Goal: Communication & Community: Connect with others

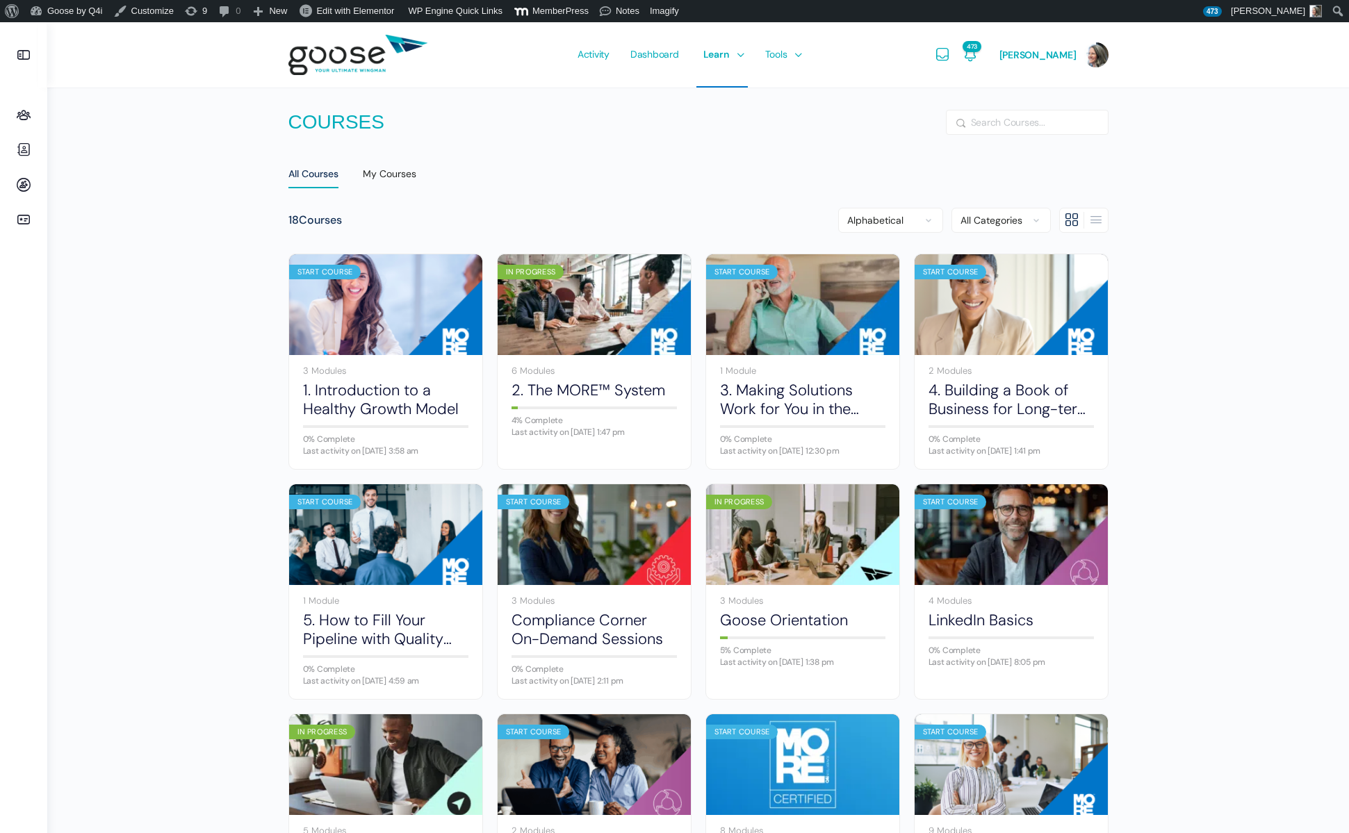
click at [596, 51] on span "Activity" at bounding box center [594, 54] width 32 height 65
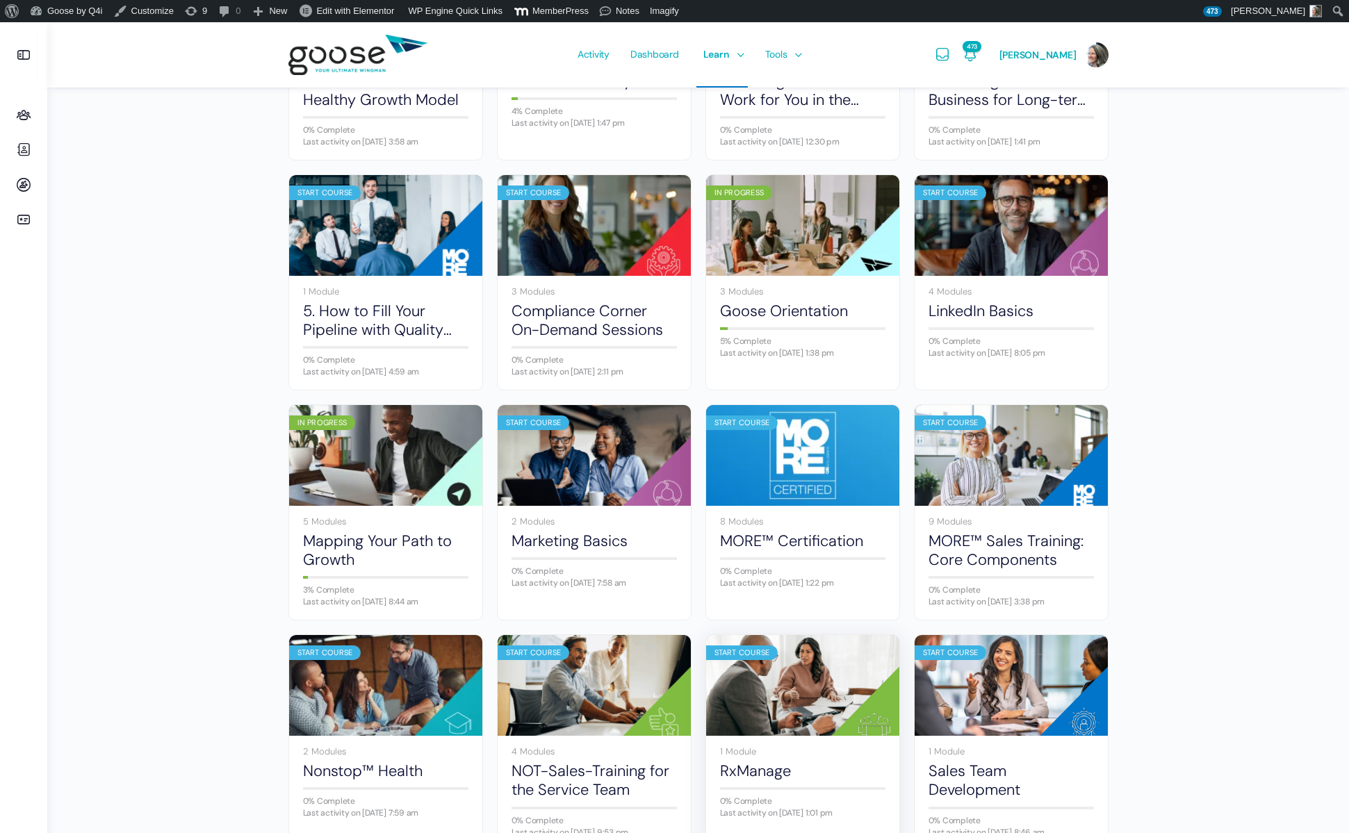
scroll to position [321, 0]
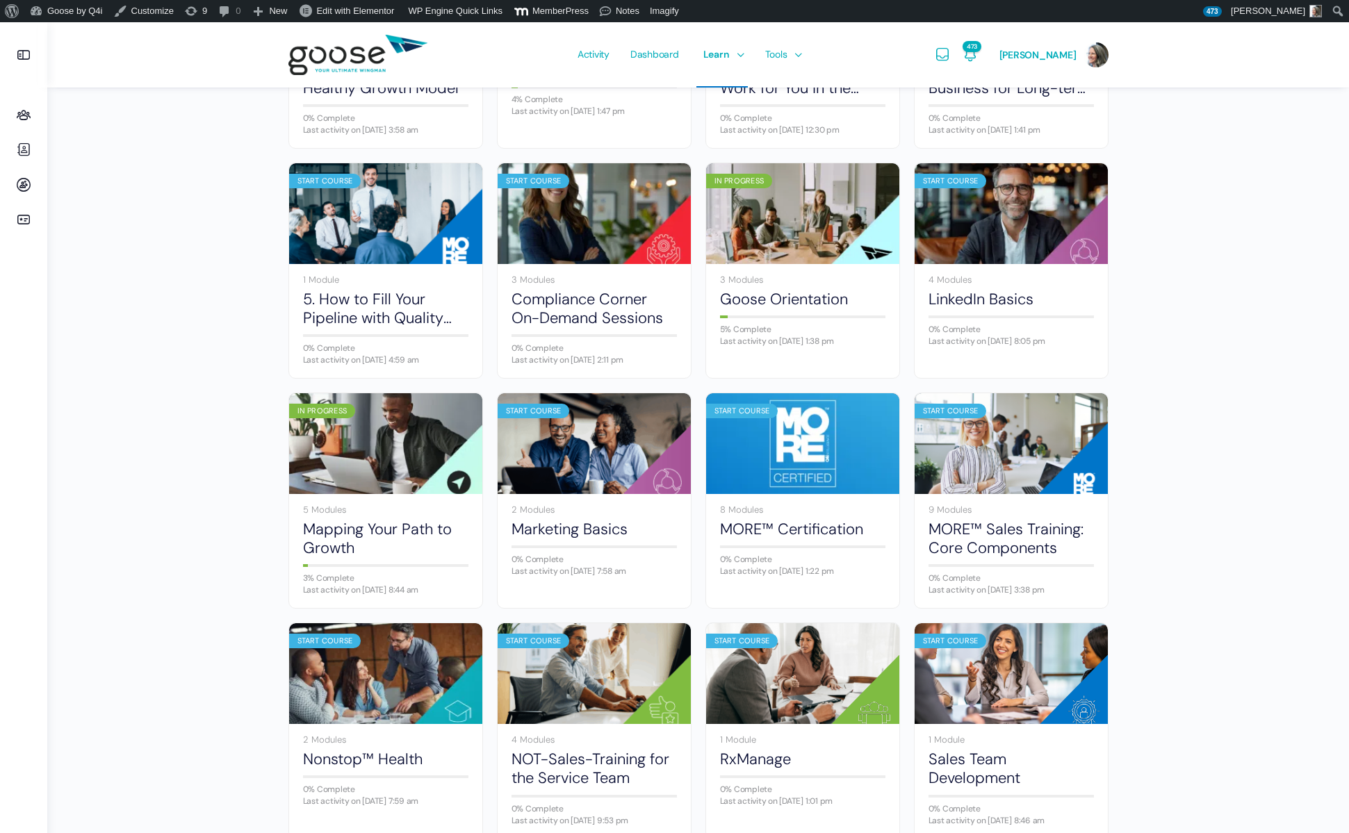
click at [1011, 535] on link "MORE™ Sales Training: Core Components" at bounding box center [1011, 539] width 165 height 38
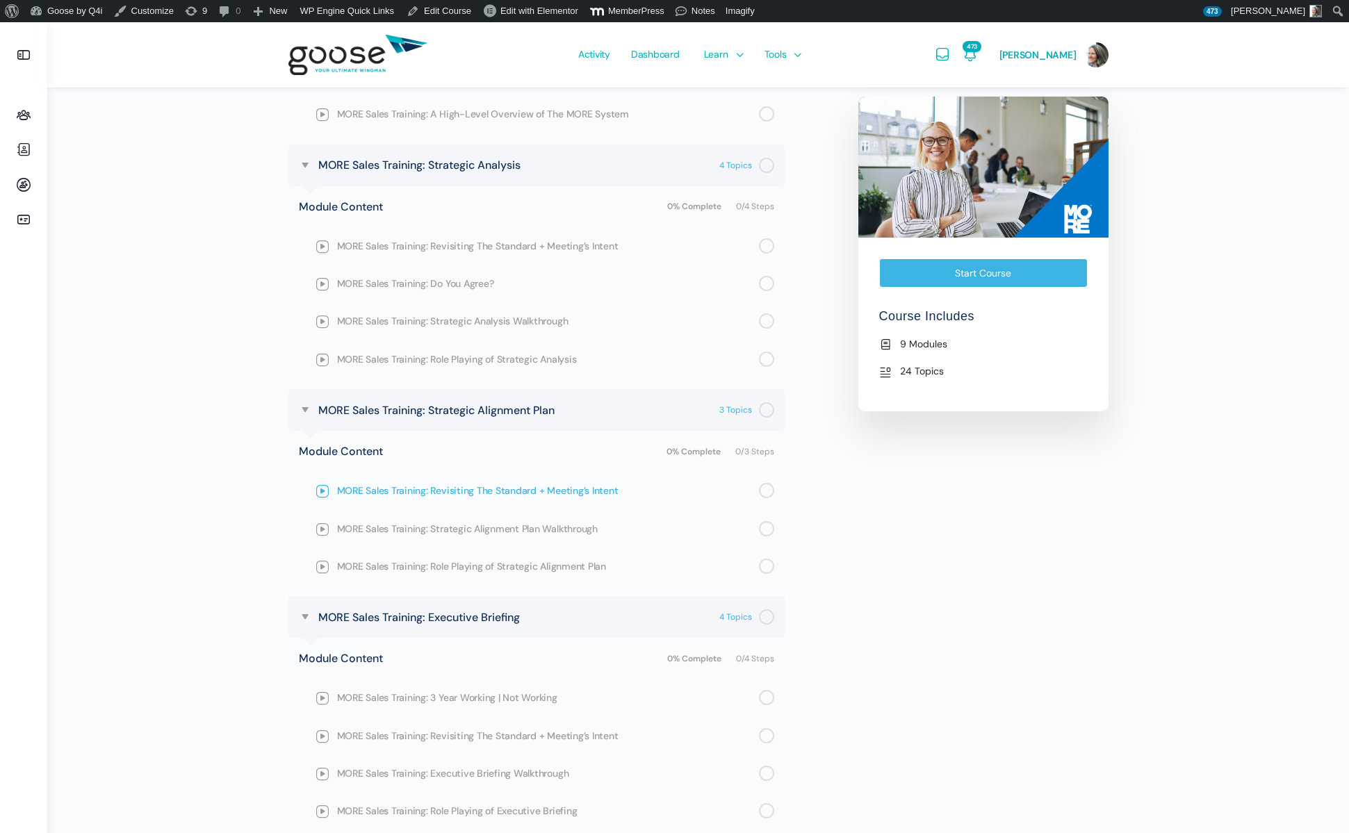
scroll to position [865, 0]
drag, startPoint x: 188, startPoint y: 179, endPoint x: 181, endPoint y: 177, distance: 7.3
click at [188, 179] on div "MORE™ Sales Training: Core Components View Course details 0% Complete Last acti…" at bounding box center [698, 334] width 1302 height 2355
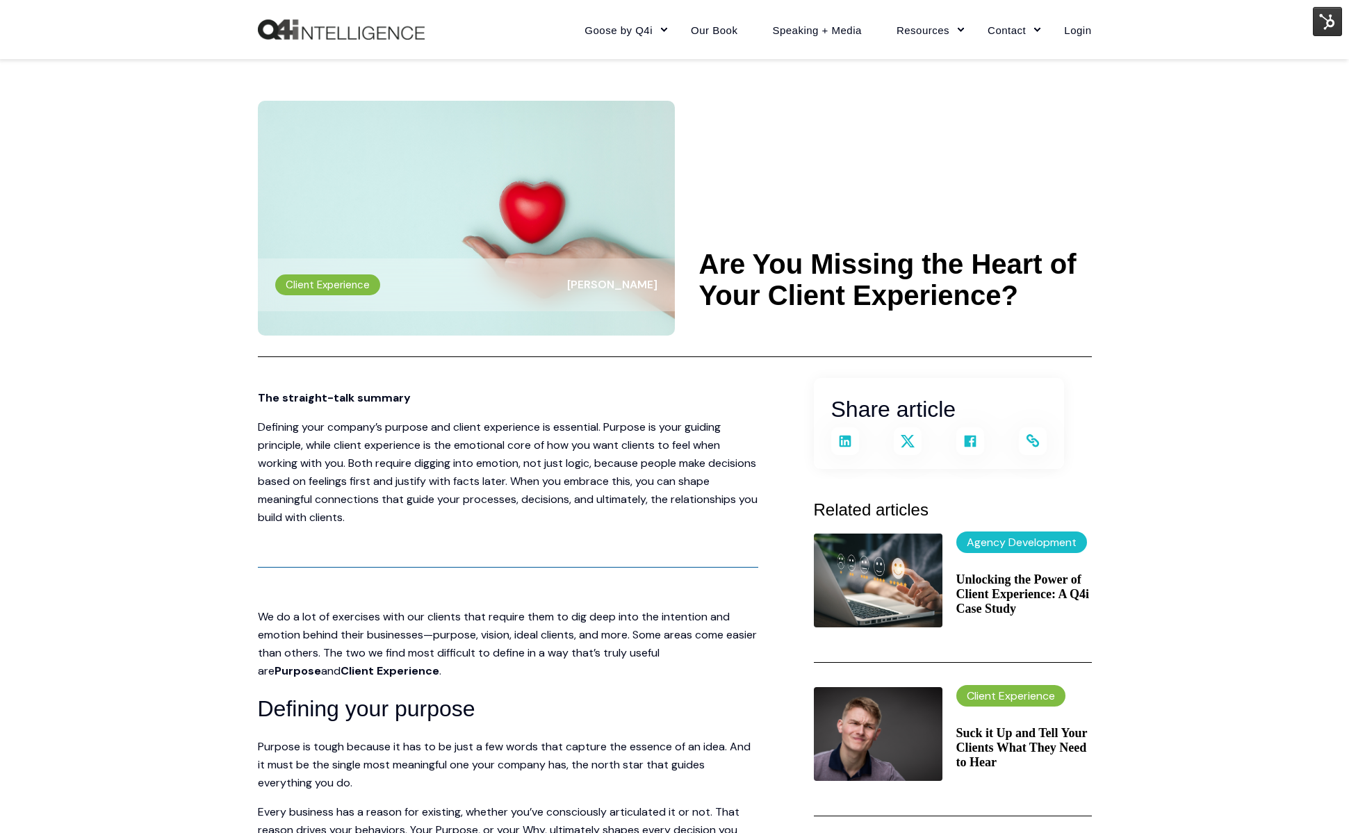
scroll to position [1627, 0]
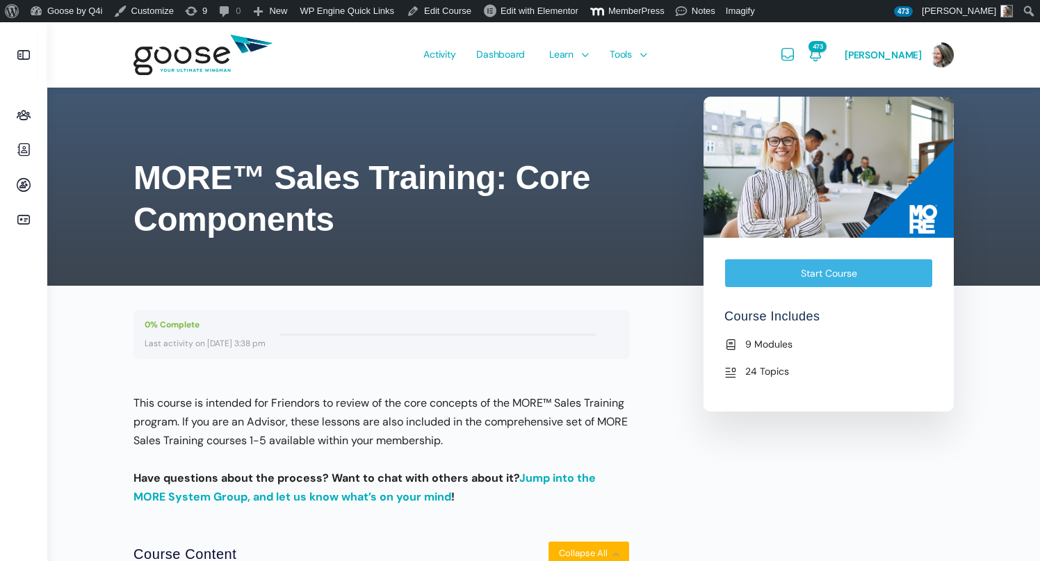
scroll to position [865, 0]
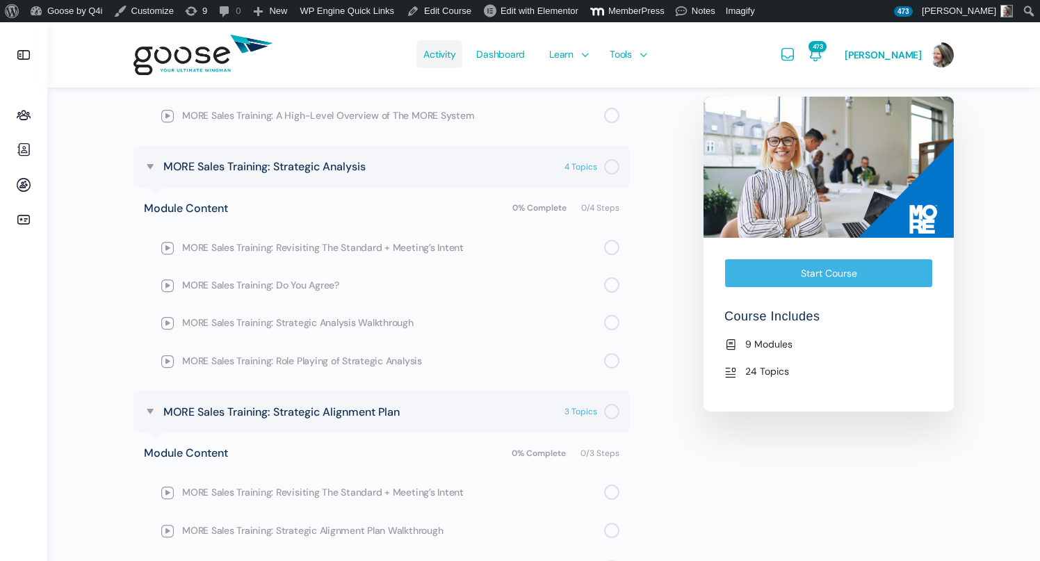
click at [441, 60] on span "Activity" at bounding box center [439, 54] width 32 height 65
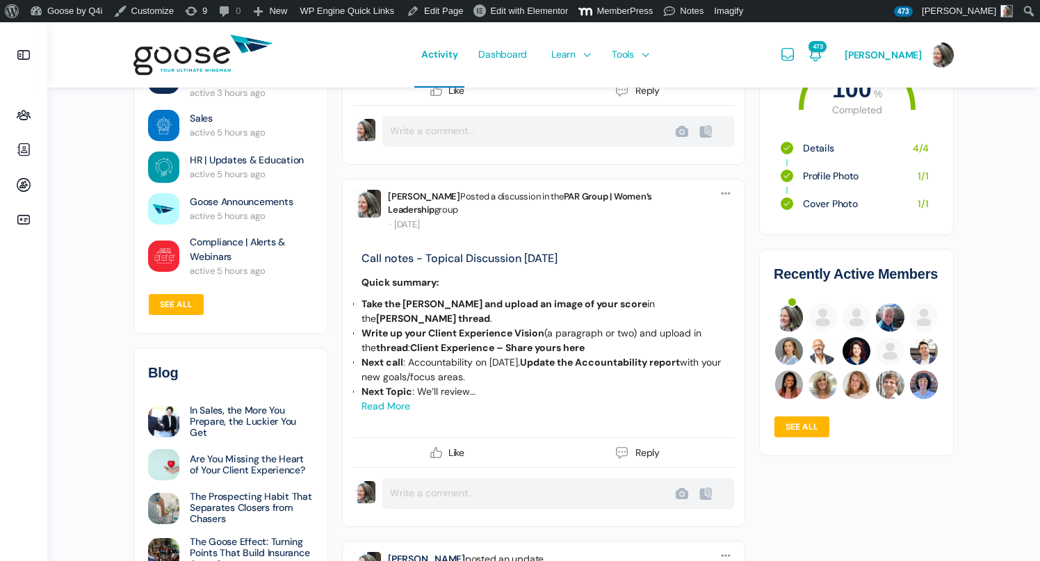
scroll to position [1131, 0]
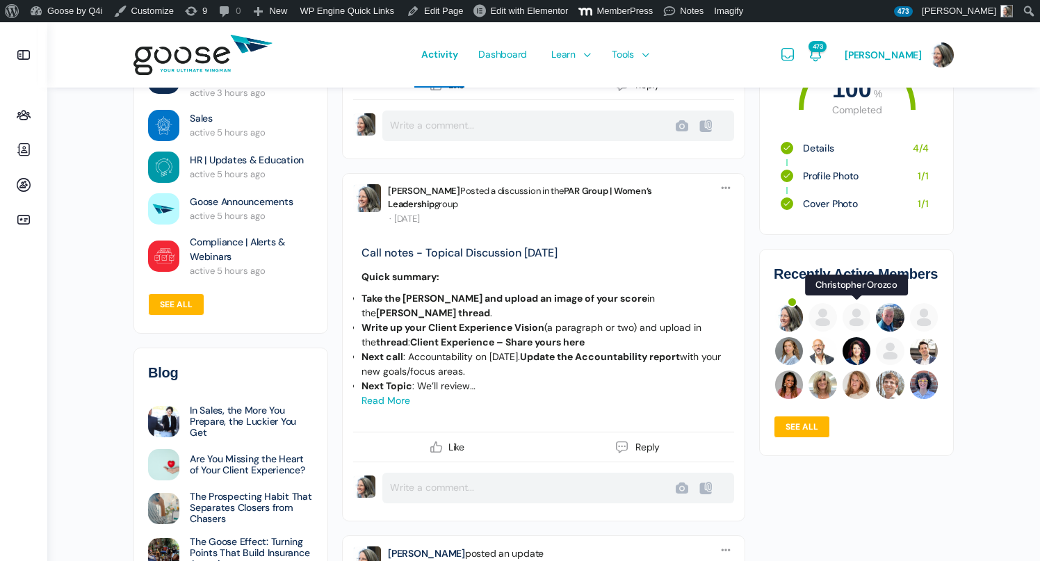
click at [859, 312] on img at bounding box center [857, 317] width 28 height 28
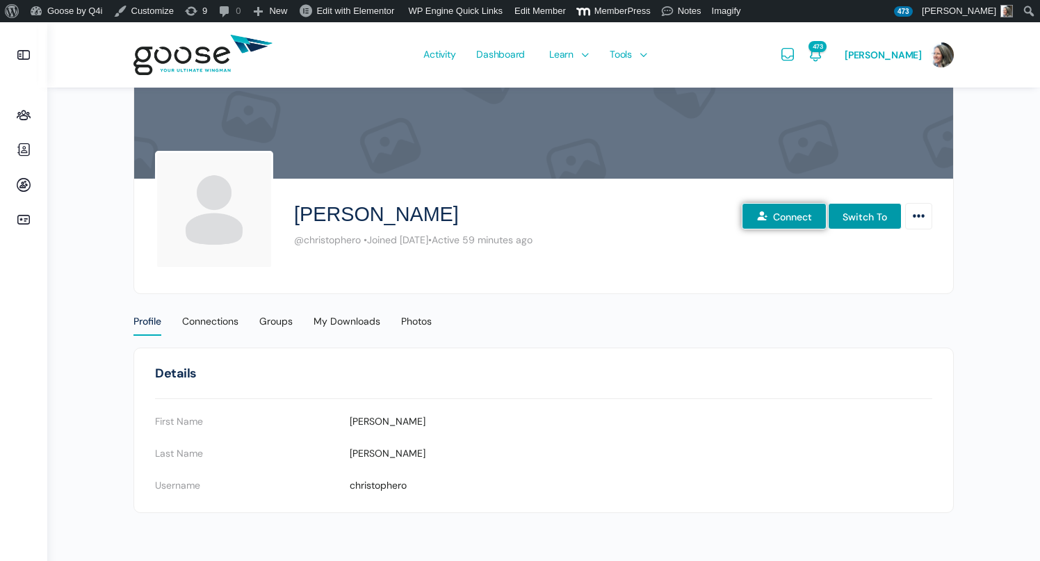
scroll to position [83, 0]
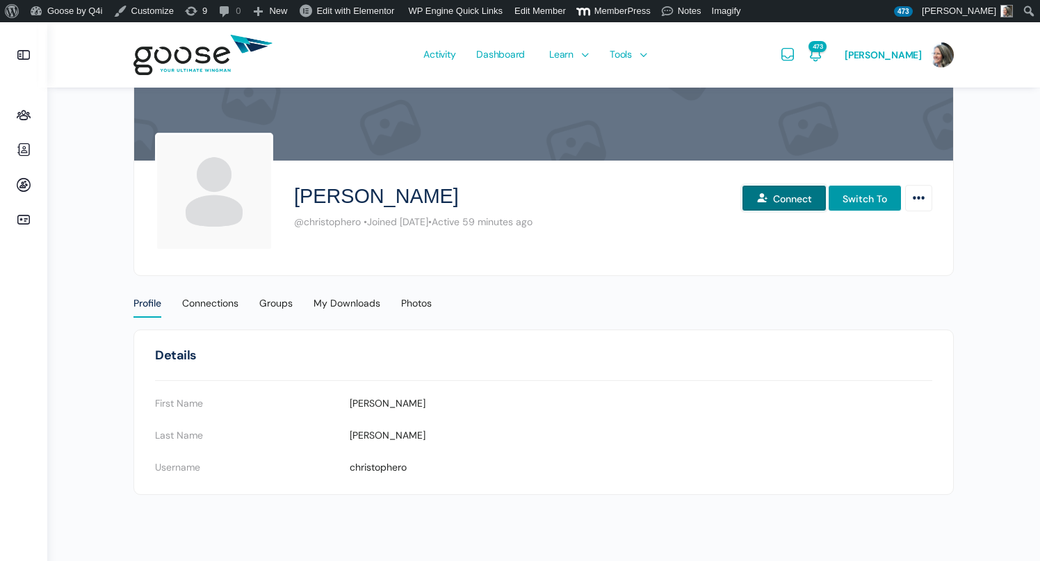
click at [776, 197] on button "Connect" at bounding box center [784, 198] width 85 height 26
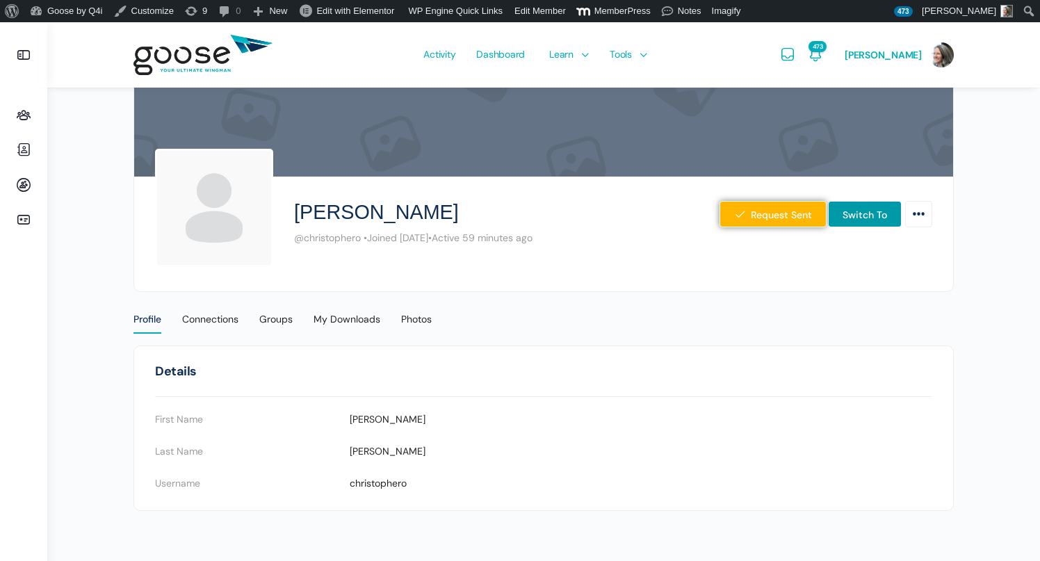
scroll to position [80, 0]
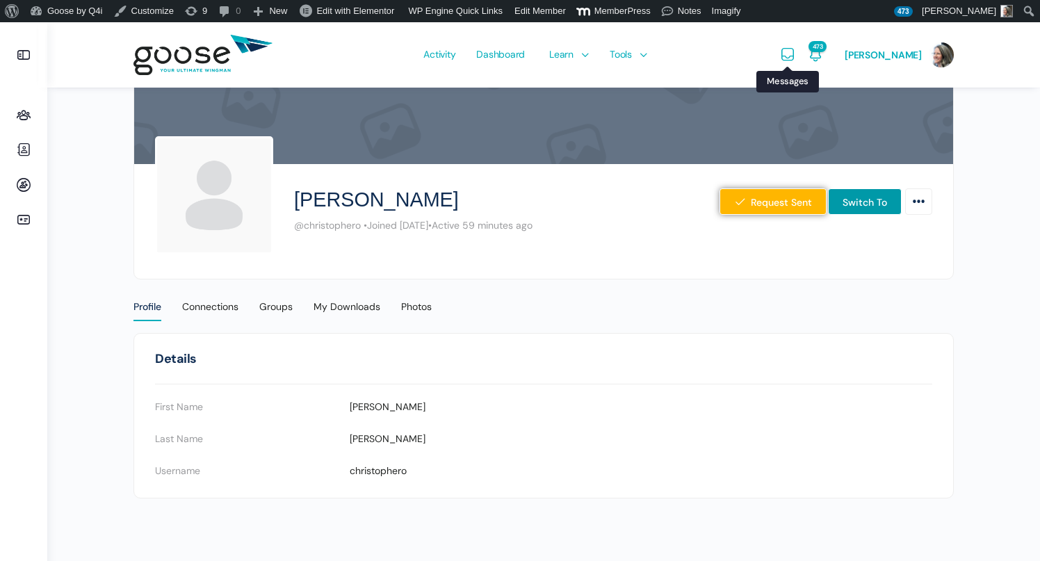
click at [792, 57] on icon "Messages" at bounding box center [787, 55] width 17 height 17
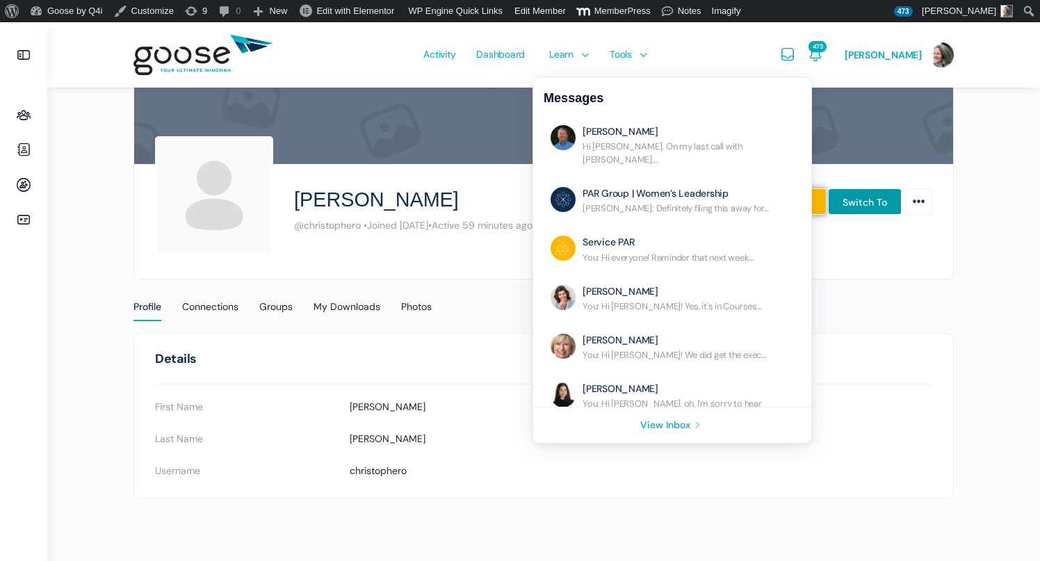
click at [677, 417] on link "View Inbox" at bounding box center [672, 424] width 278 height 35
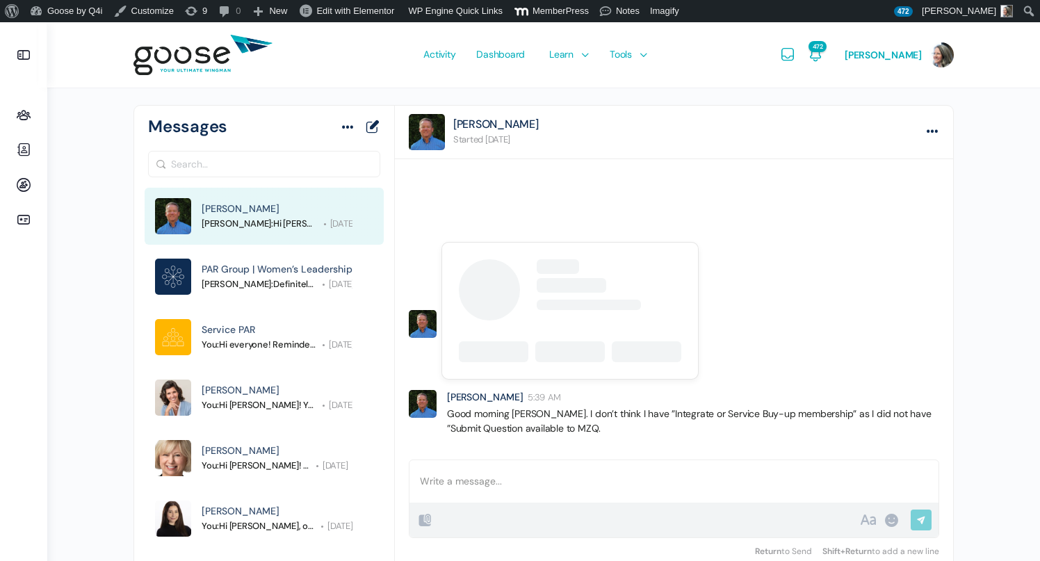
scroll to position [1084, 0]
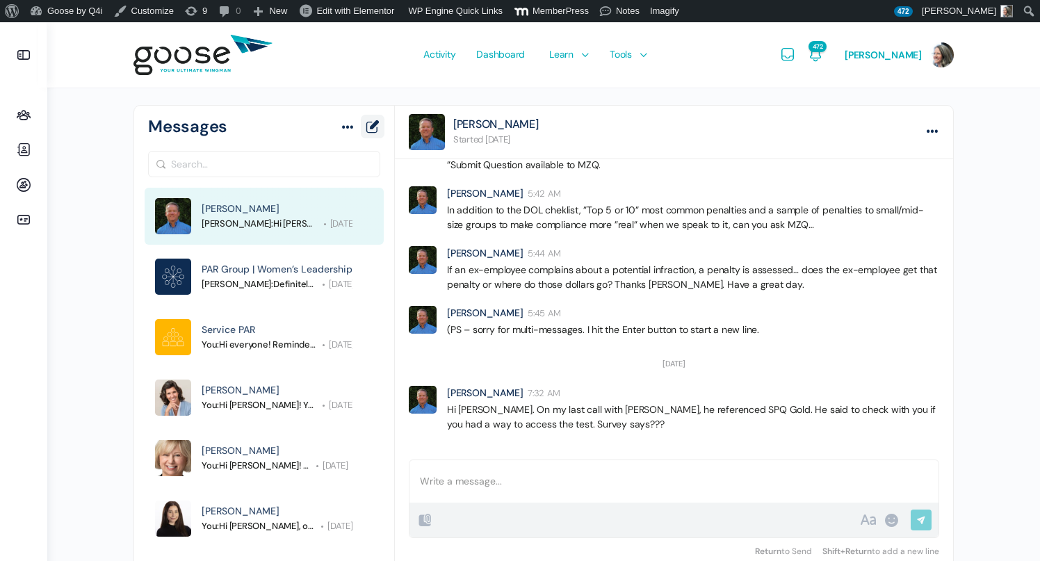
click at [373, 125] on link "New Message" at bounding box center [372, 127] width 15 height 20
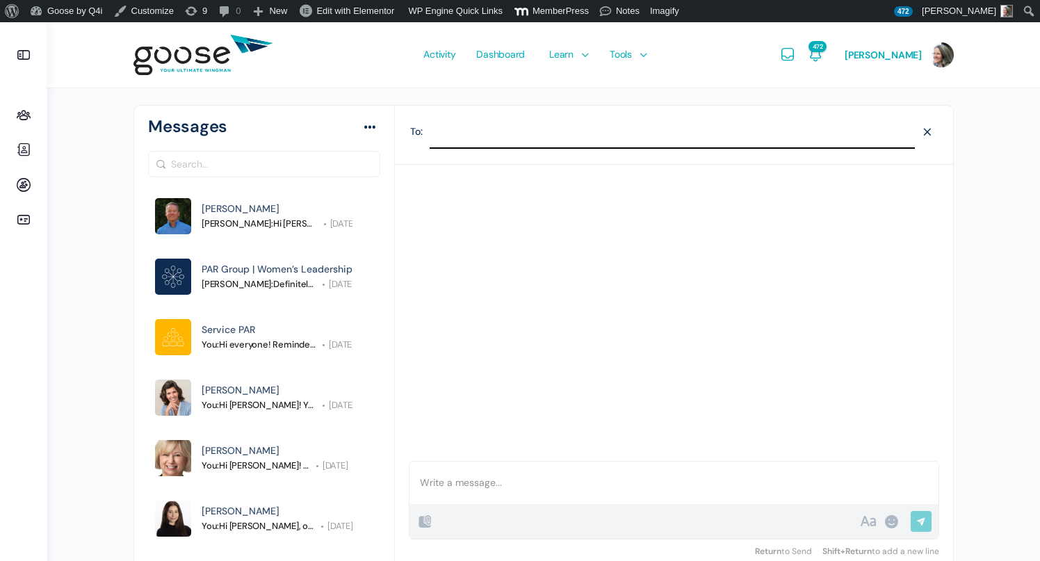
click at [466, 134] on input "search" at bounding box center [672, 134] width 485 height 21
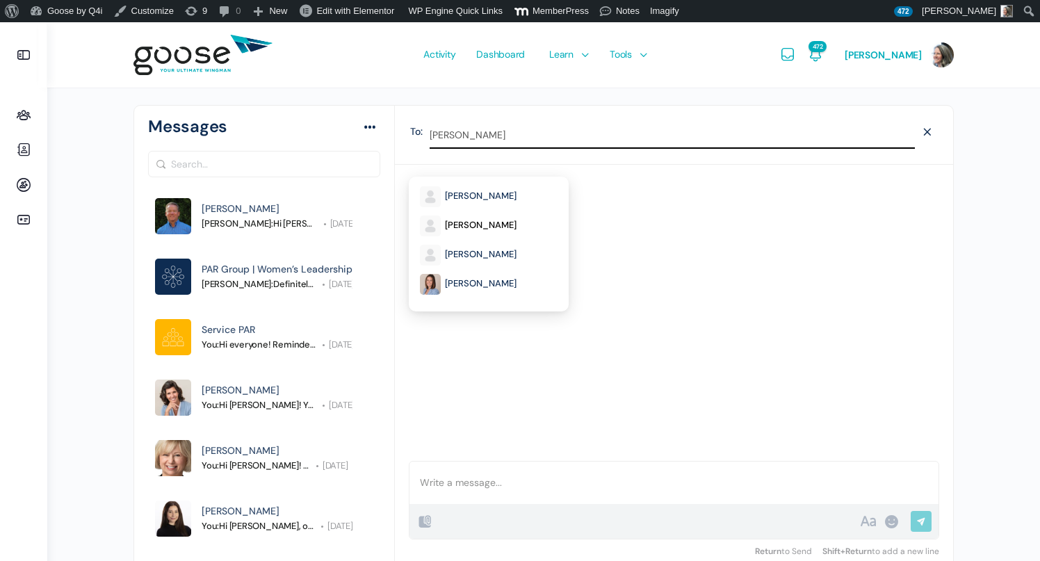
type input "Chris"
select select "@christophero"
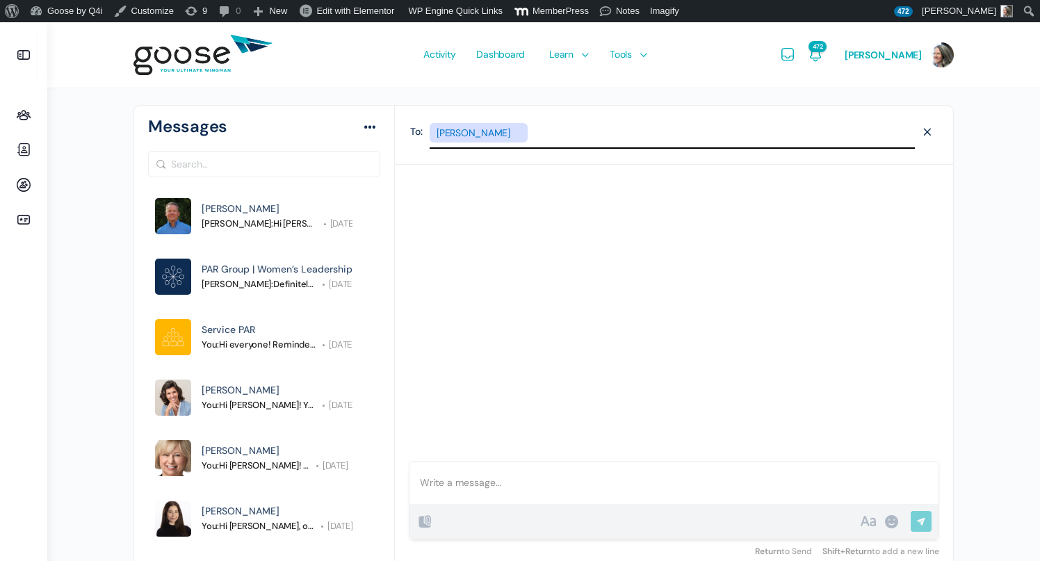
click at [453, 487] on div at bounding box center [673, 483] width 529 height 42
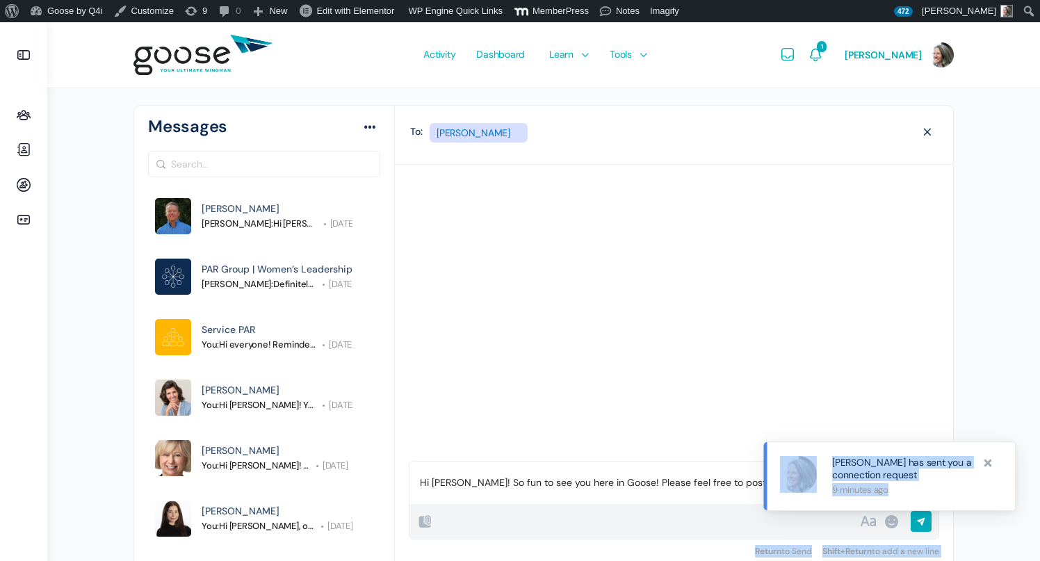
drag, startPoint x: 986, startPoint y: 460, endPoint x: 984, endPoint y: 360, distance: 99.4
click at [984, 360] on body "About WordPress About WordPress Get Involved WordPress.org Documentation Learn …" at bounding box center [520, 309] width 1040 height 574
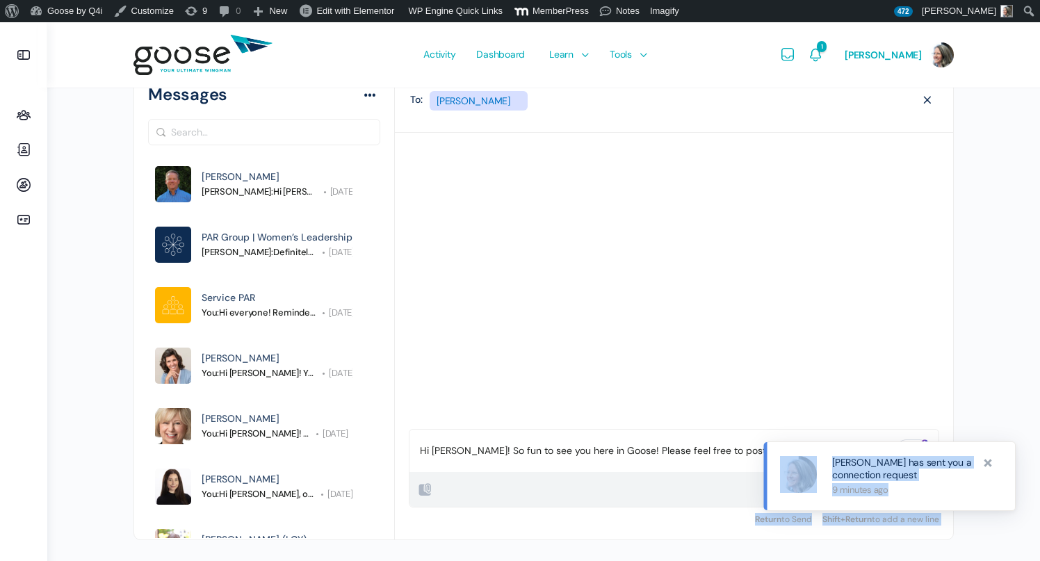
scroll to position [35, 0]
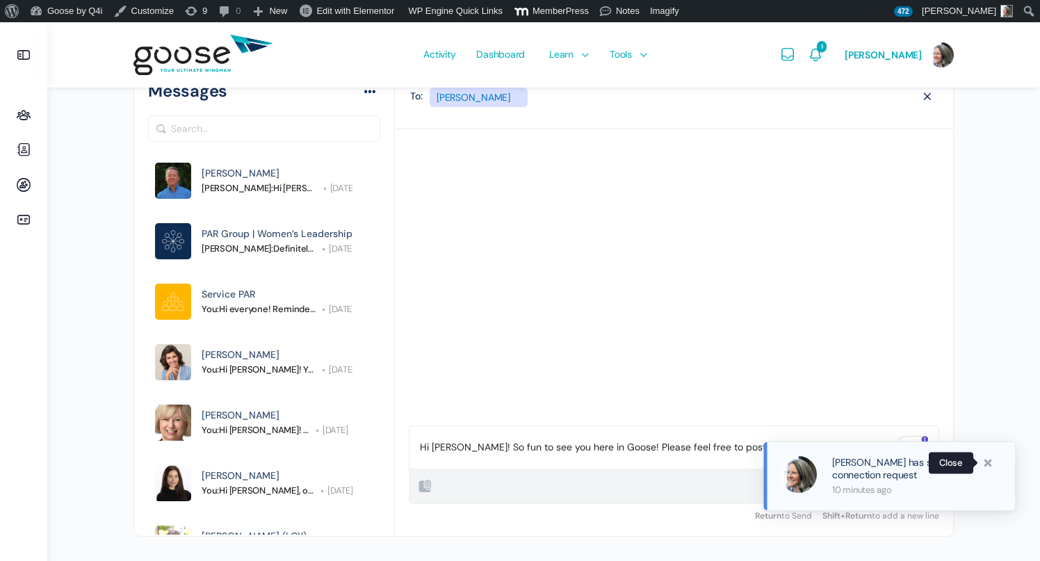
click at [987, 464] on span at bounding box center [988, 463] width 14 height 14
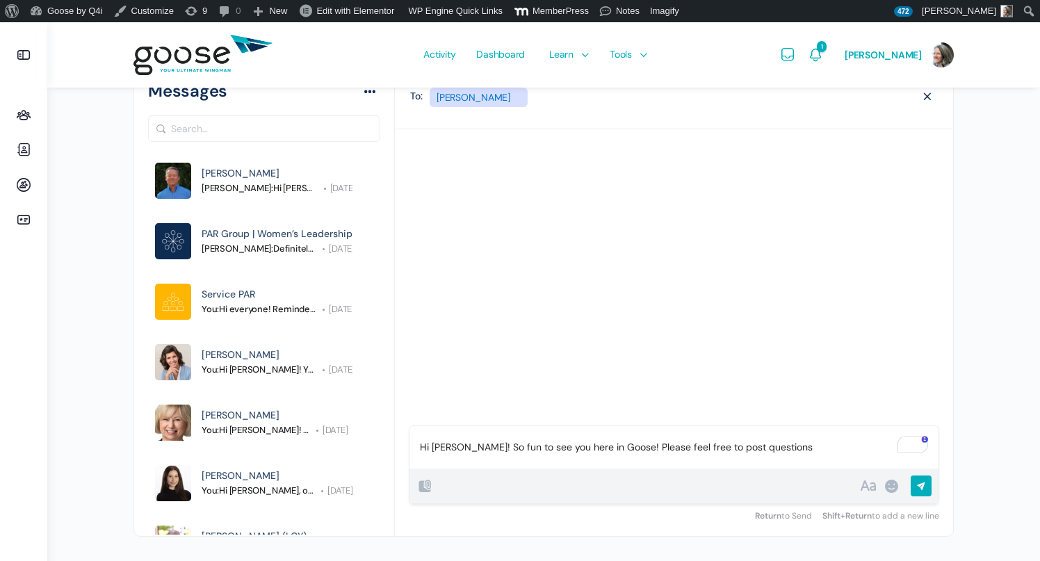
click at [802, 450] on p "Hi Christopher! So fun to see you here in Goose! Please feel free to post quest…" at bounding box center [674, 447] width 508 height 15
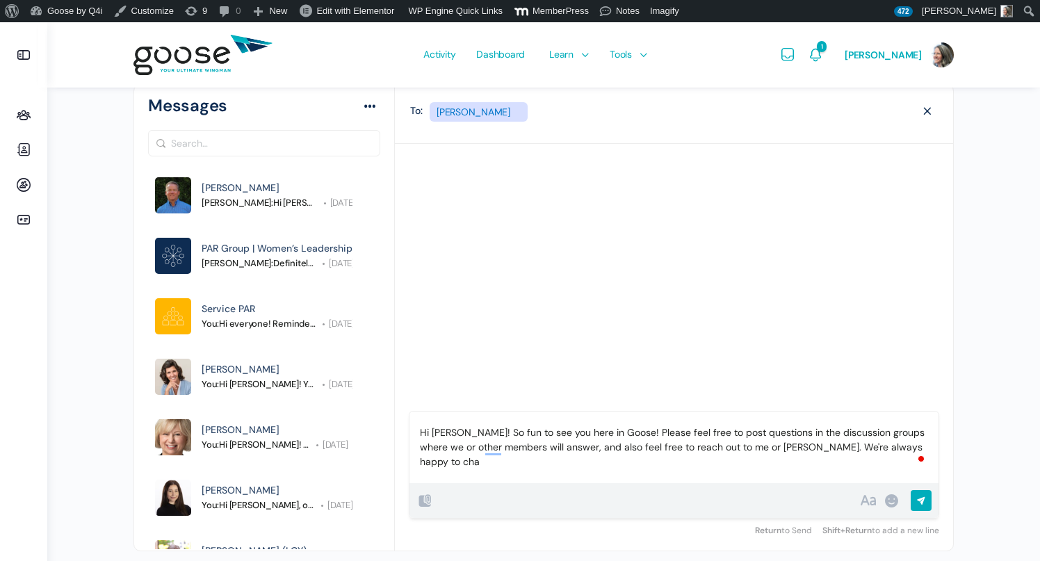
scroll to position [6, 0]
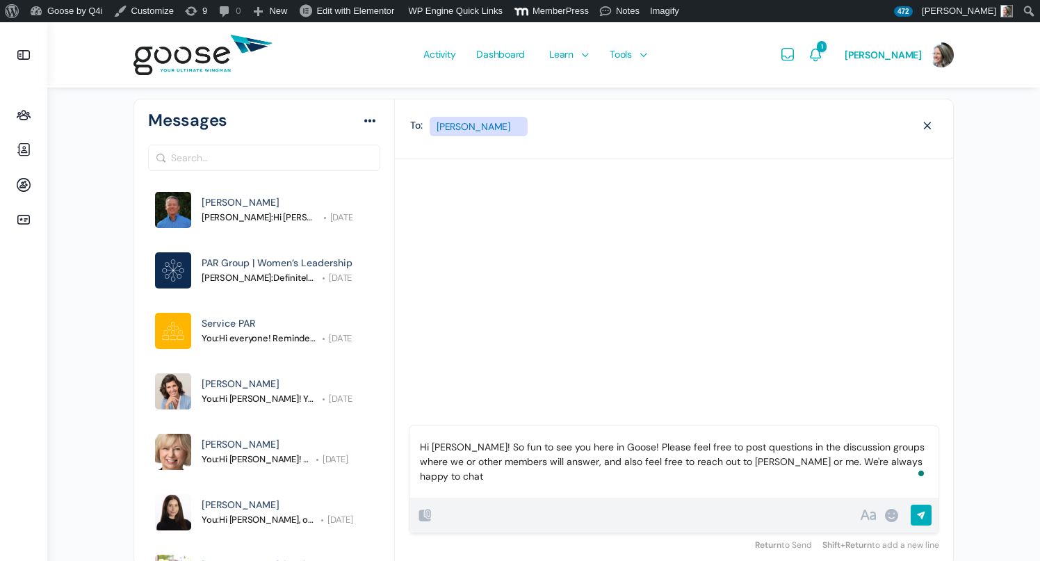
click at [500, 477] on p "Hi Christopher! So fun to see you here in Goose! Please feel free to post quest…" at bounding box center [674, 462] width 508 height 44
click at [638, 448] on p "Hi Christopher! So fun to see you here in Goose! Please feel free to post quest…" at bounding box center [674, 462] width 508 height 44
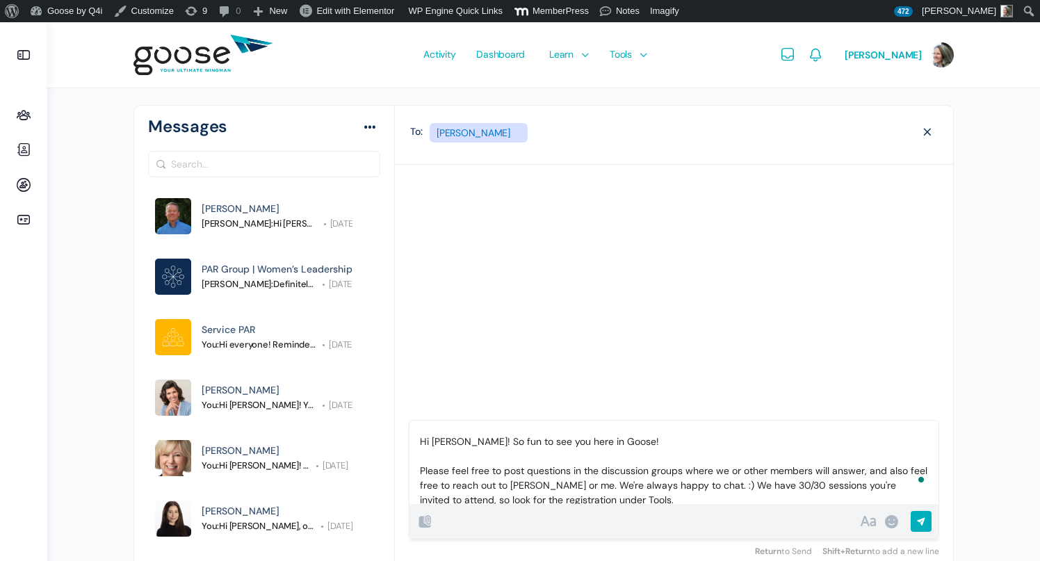
scroll to position [17, 0]
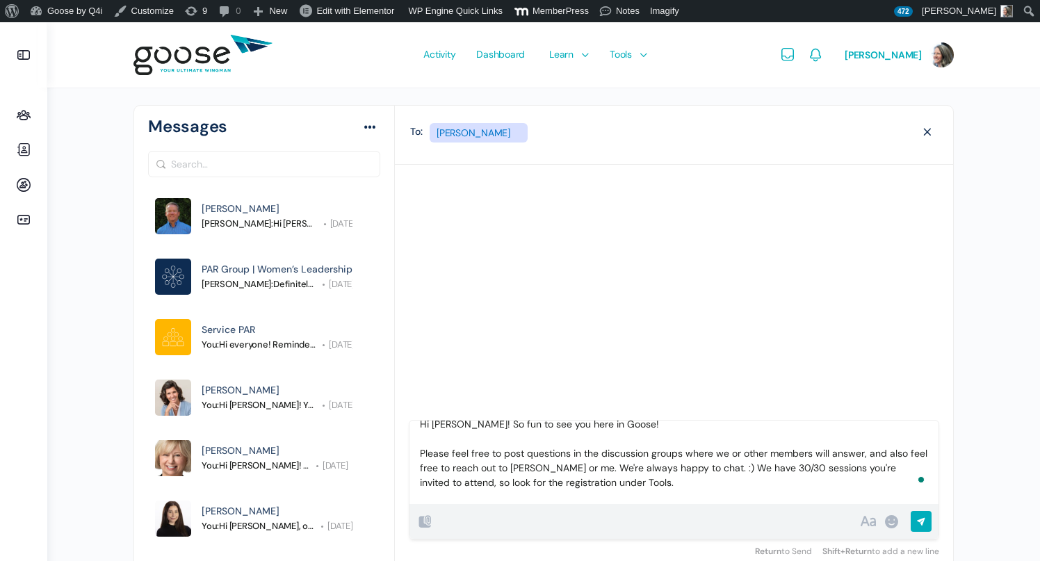
click at [703, 467] on p "Hi Christopher! So fun to see you here in Goose! Please feel free to post quest…" at bounding box center [674, 453] width 508 height 73
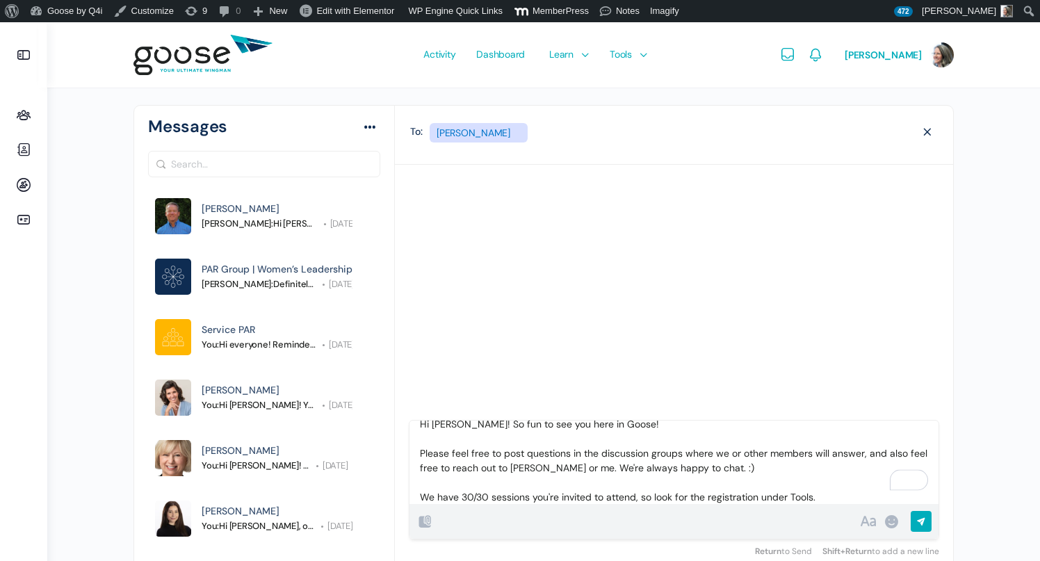
scroll to position [32, 0]
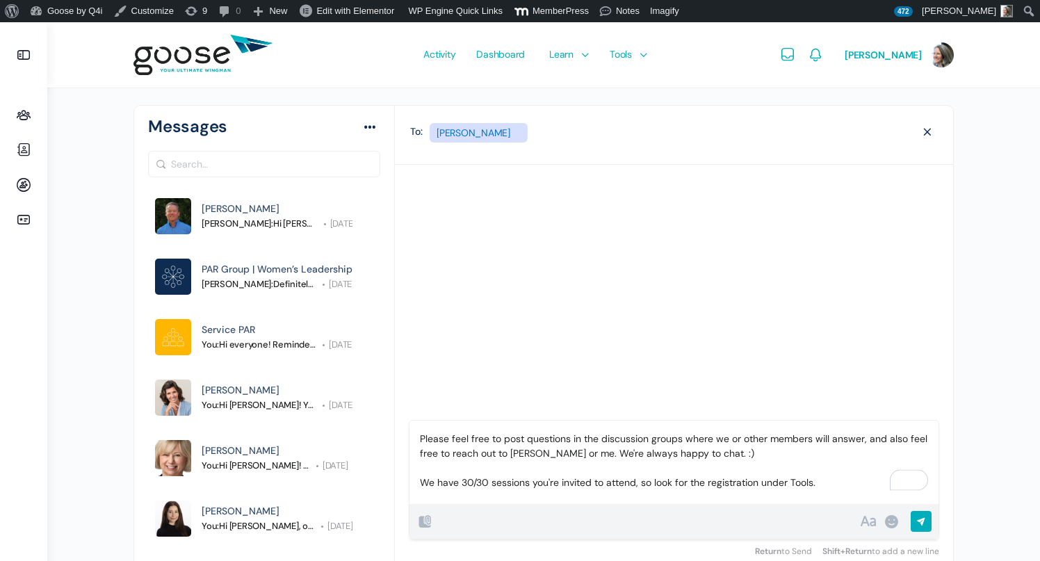
click at [838, 482] on p "Hi Christopher! So fun to see you here in Goose! Please feel free to post quest…" at bounding box center [674, 446] width 508 height 88
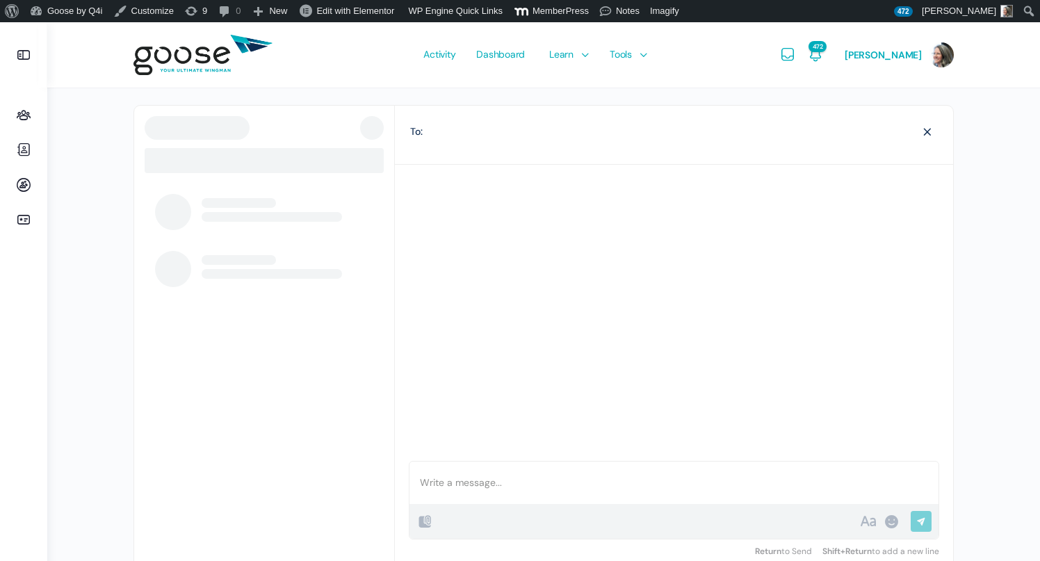
scroll to position [35, 0]
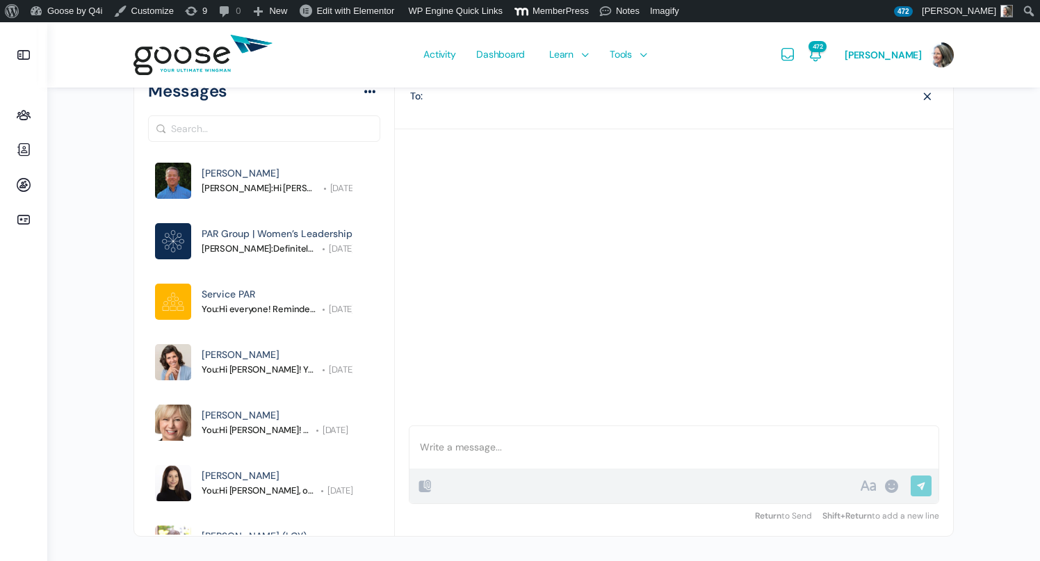
click at [206, 53] on img at bounding box center [202, 55] width 139 height 55
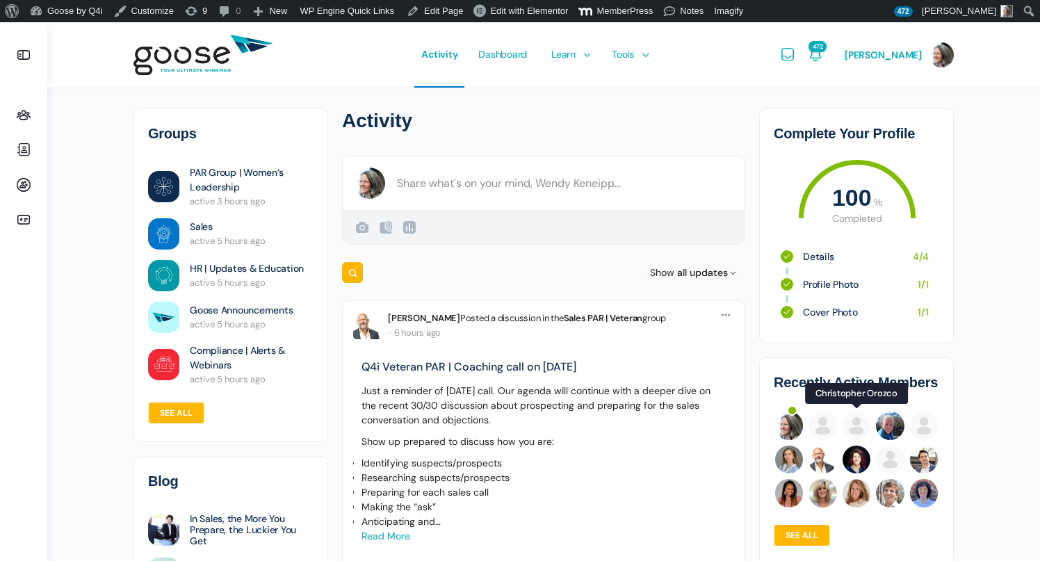
click at [858, 429] on img at bounding box center [857, 426] width 28 height 28
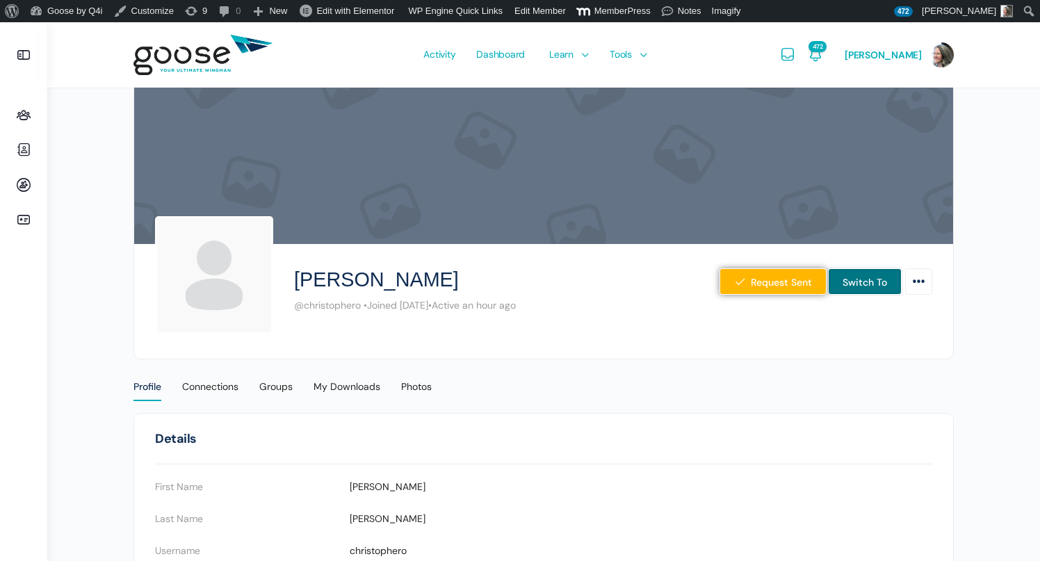
click at [867, 283] on link "Switch To" at bounding box center [865, 281] width 74 height 26
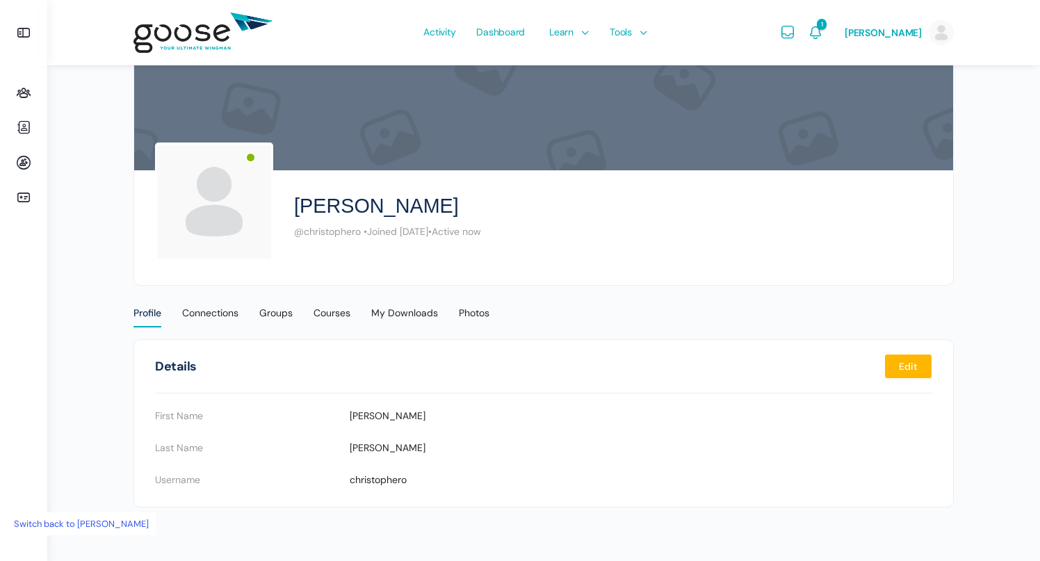
scroll to position [64, 0]
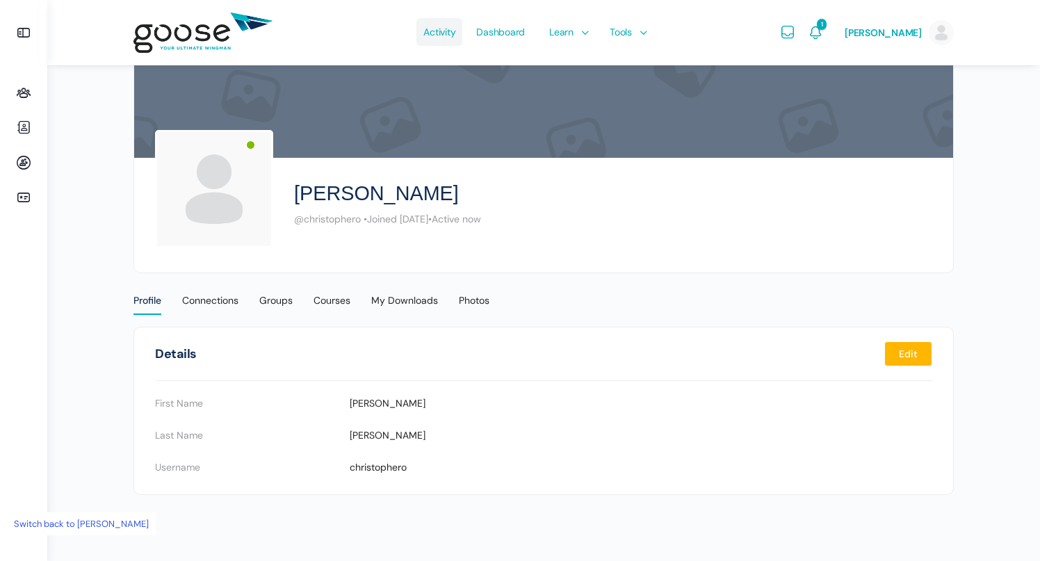
click at [434, 38] on span "Activity" at bounding box center [439, 31] width 32 height 65
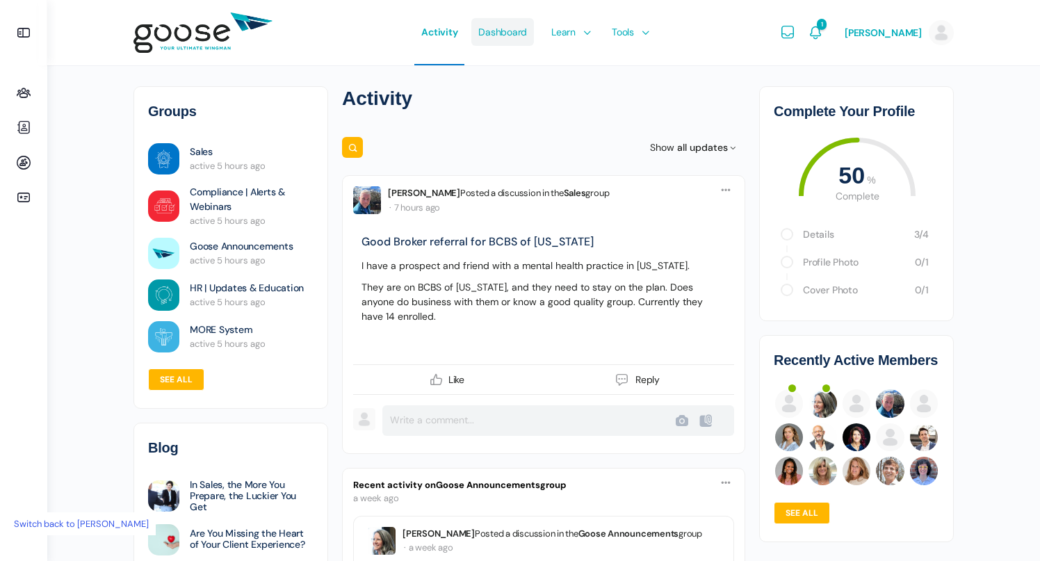
click at [488, 33] on span "Dashboard" at bounding box center [502, 31] width 49 height 65
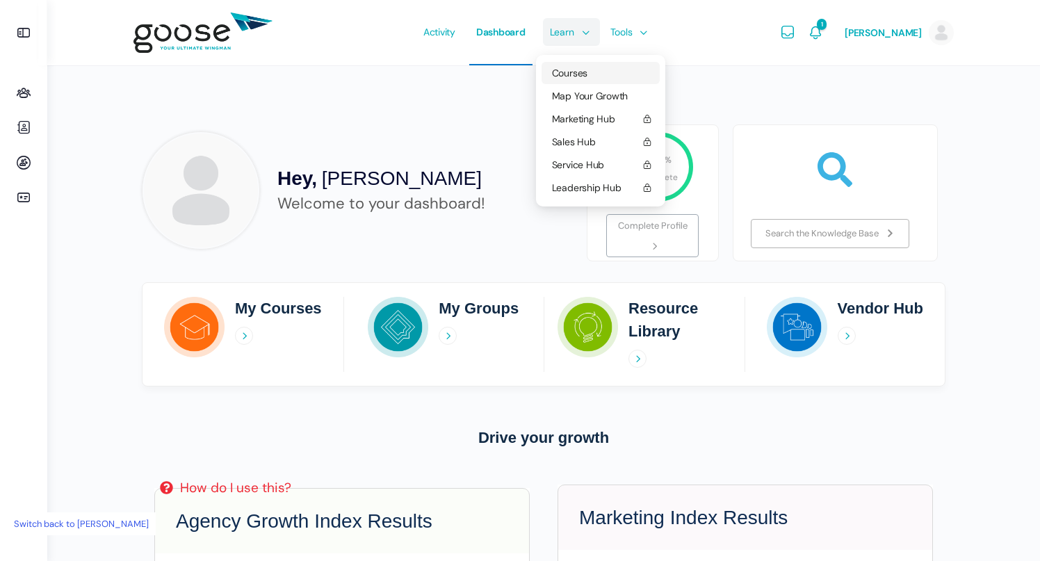
click at [566, 74] on span "Courses" at bounding box center [569, 73] width 35 height 13
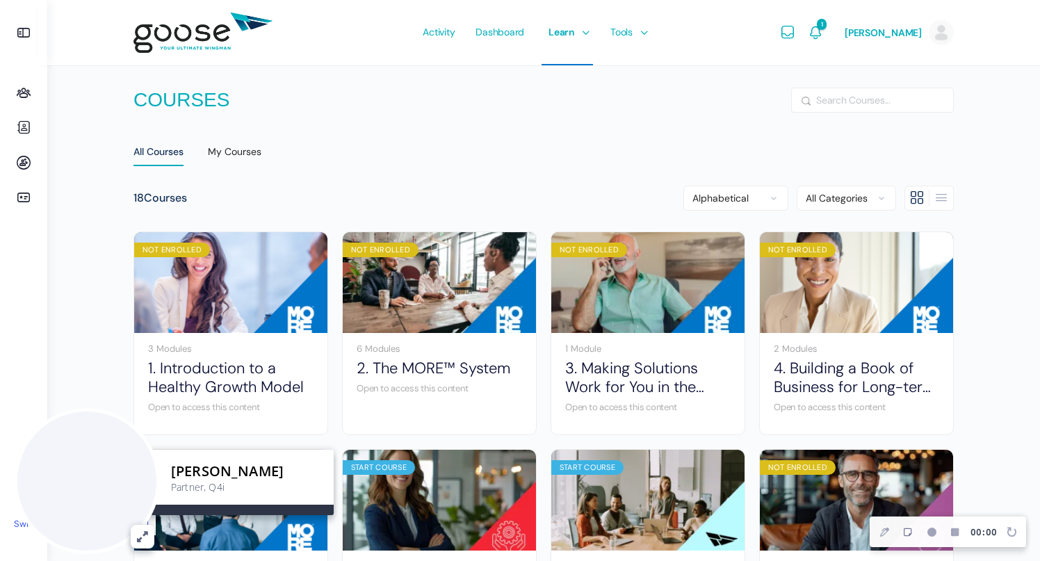
click at [1011, 529] on div "00 : 00" at bounding box center [948, 532] width 156 height 31
click at [1005, 535] on div "00 : 00" at bounding box center [948, 532] width 156 height 31
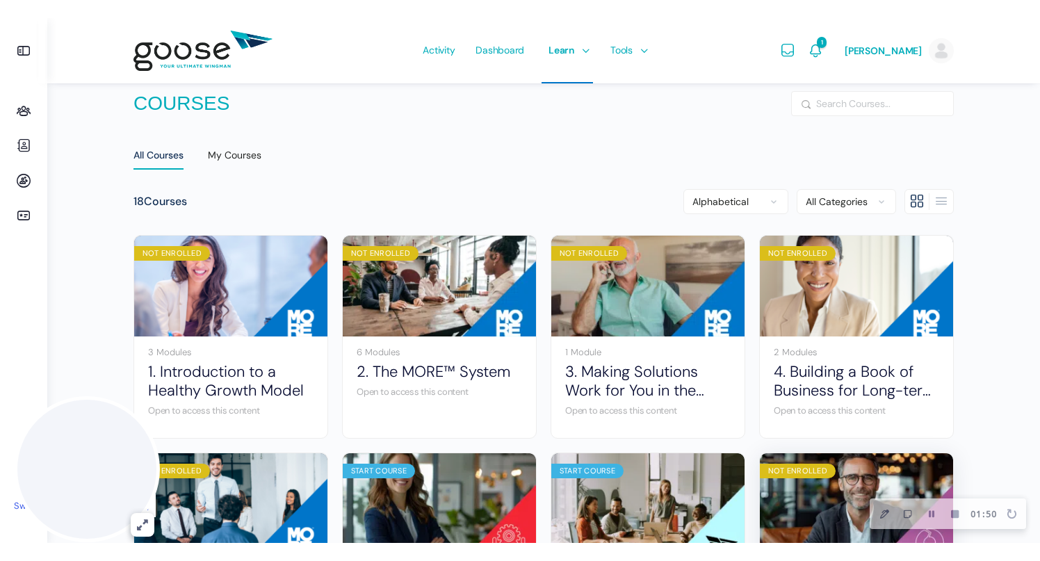
scroll to position [14, 0]
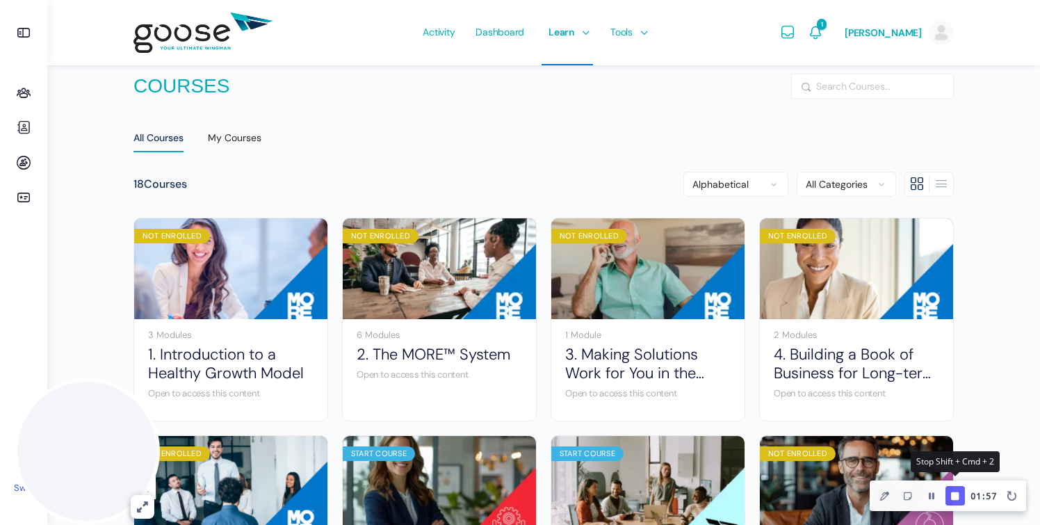
click at [954, 501] on button "Finish Recording" at bounding box center [954, 495] width 19 height 19
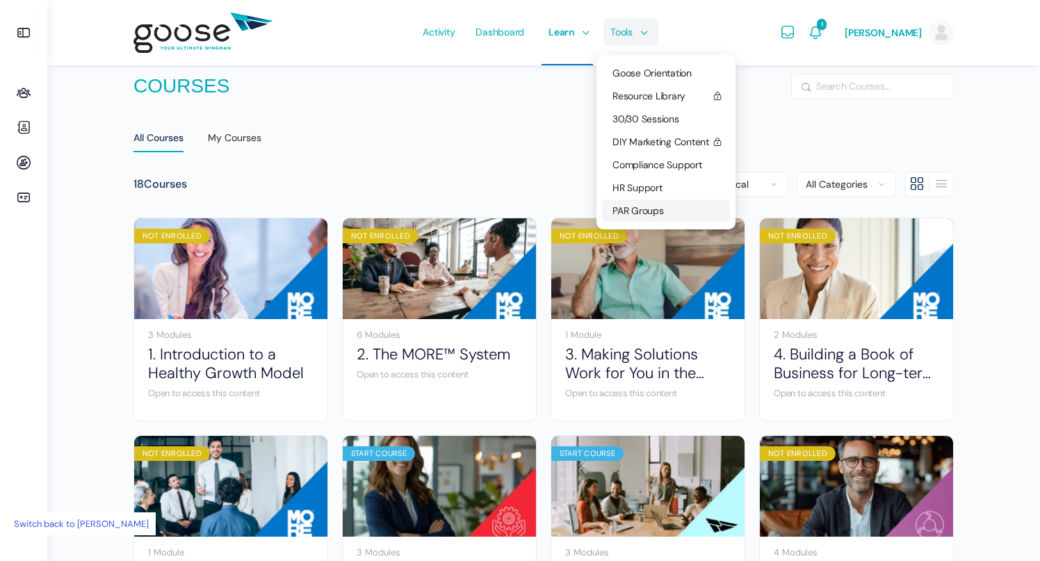
click at [632, 209] on span "PAR Groups" at bounding box center [637, 210] width 51 height 13
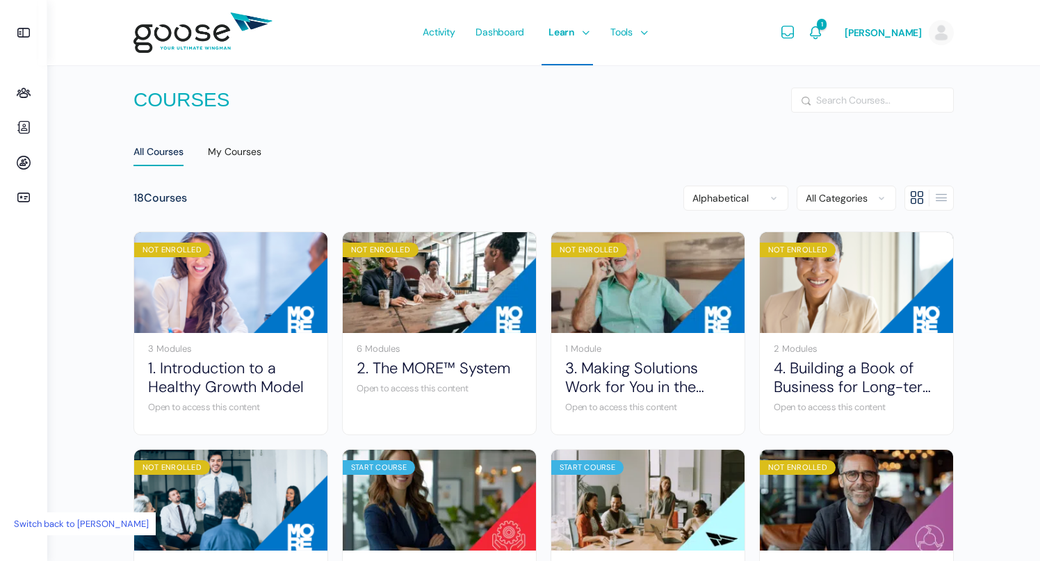
scroll to position [14, 0]
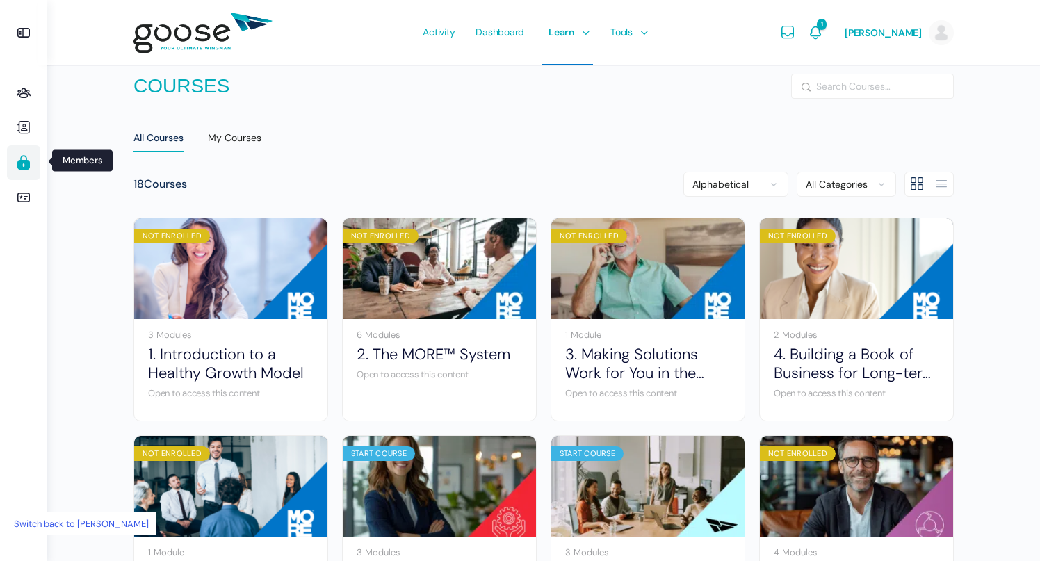
click at [26, 163] on icon at bounding box center [23, 162] width 33 height 17
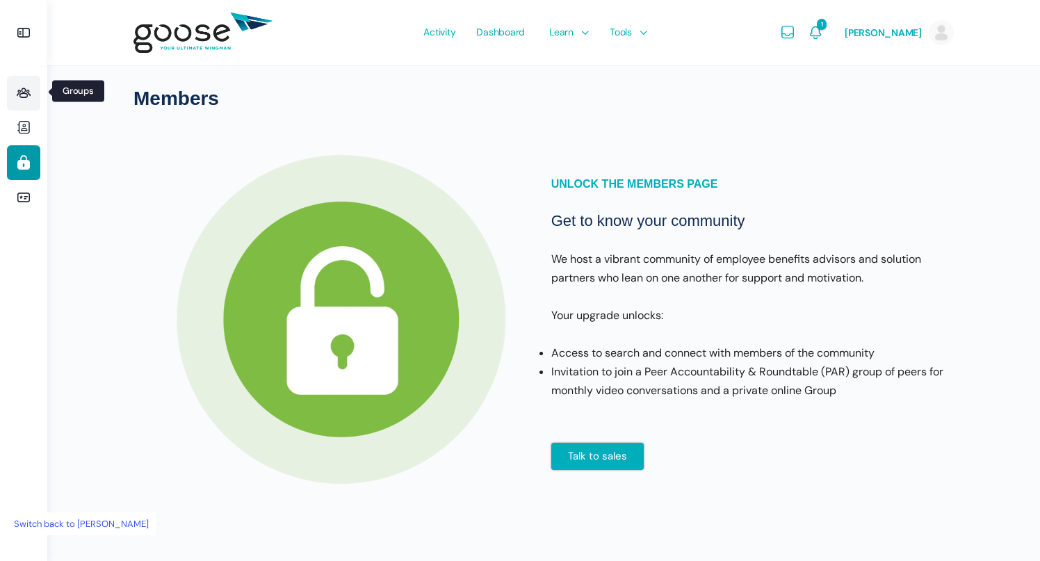
click at [25, 93] on icon at bounding box center [23, 93] width 33 height 17
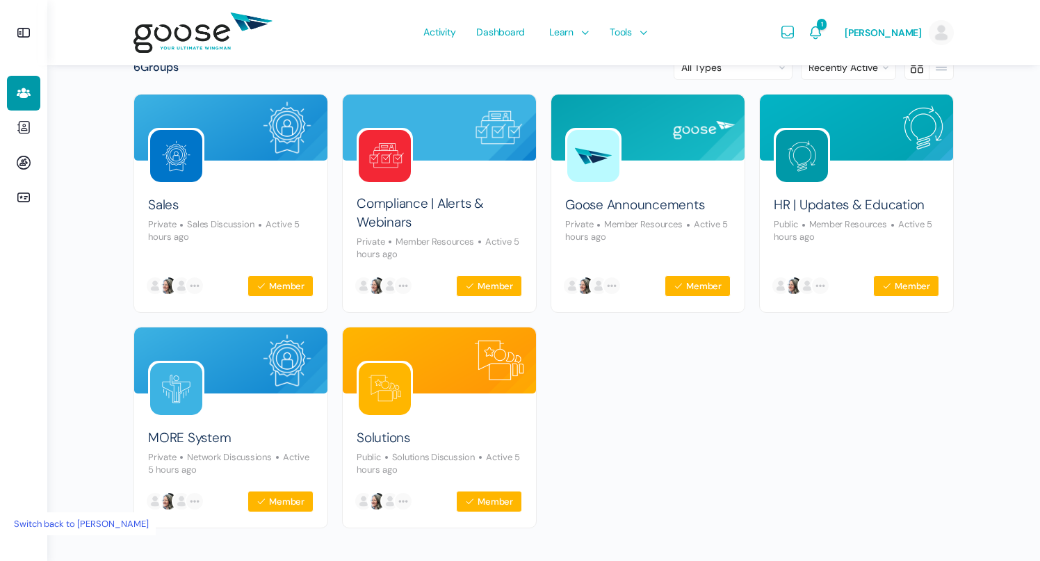
scroll to position [117, 0]
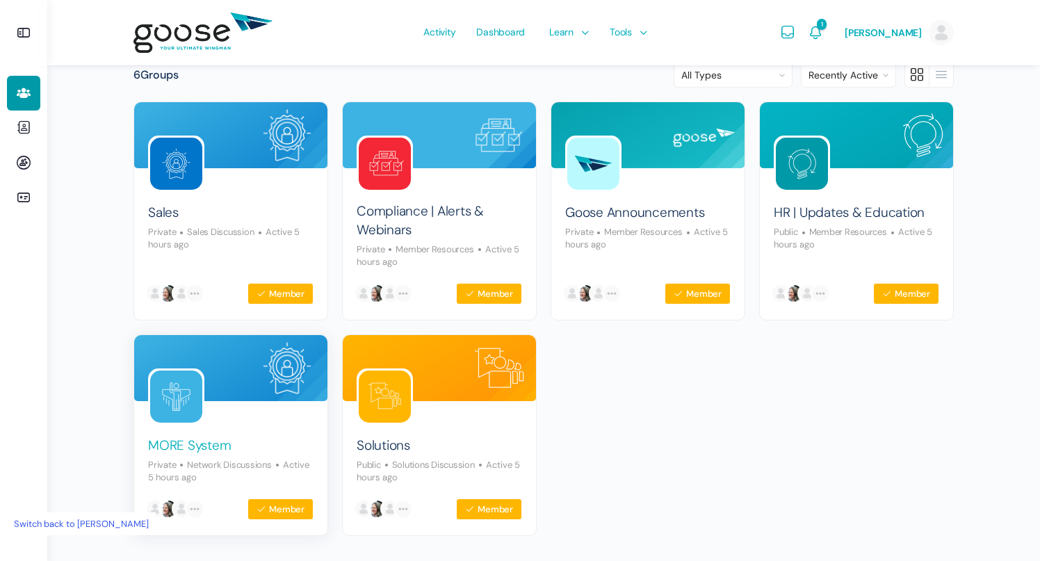
click at [190, 448] on link "MORE System" at bounding box center [189, 446] width 83 height 19
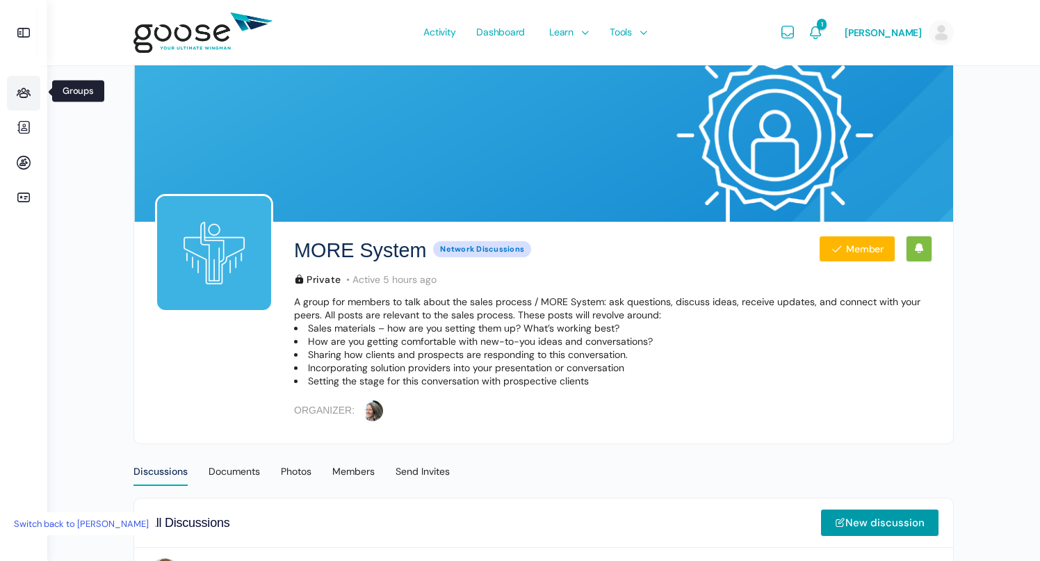
click at [33, 98] on icon at bounding box center [23, 93] width 33 height 17
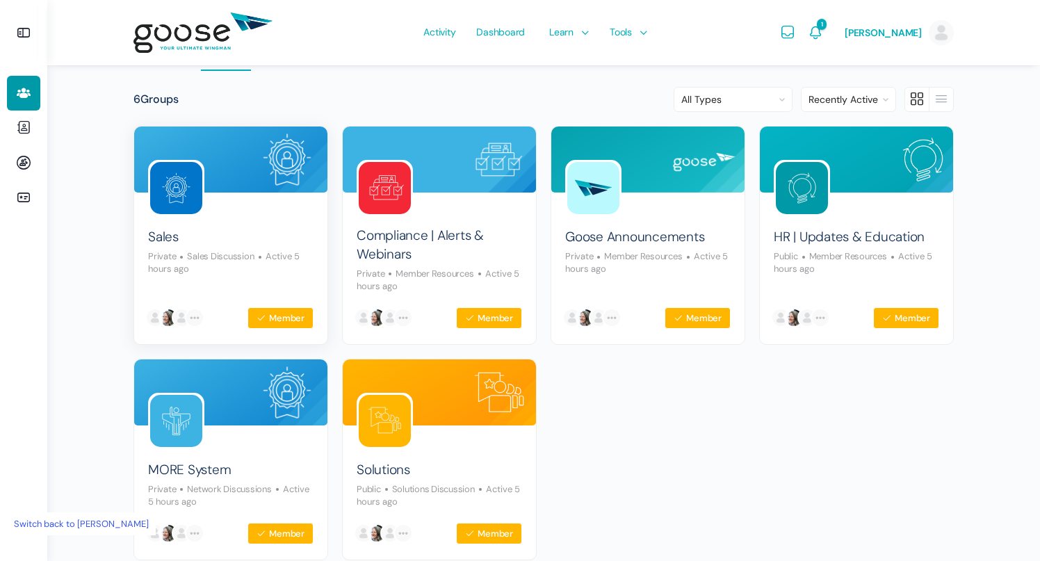
scroll to position [94, 0]
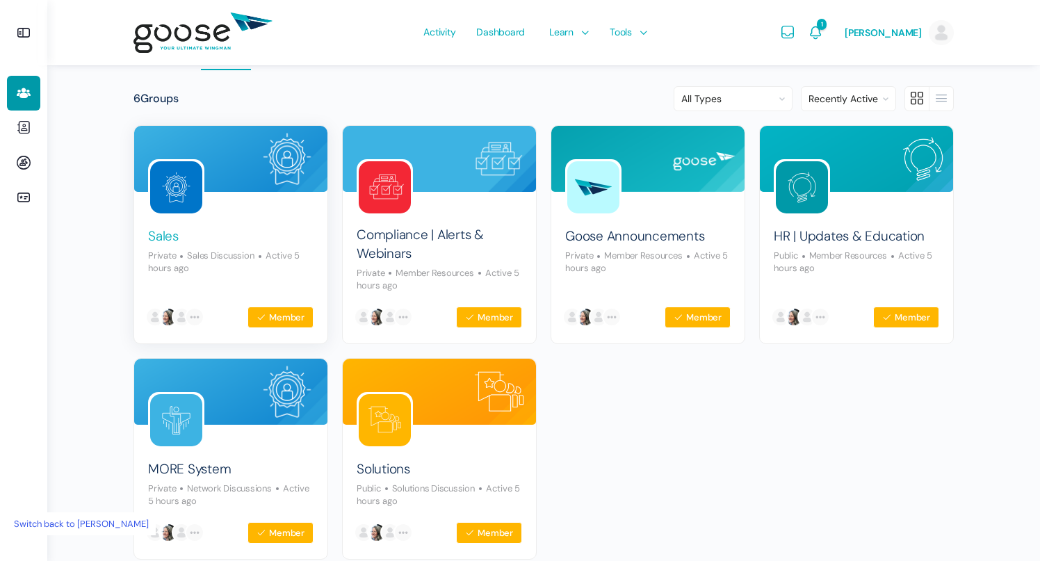
click at [171, 233] on link "Sales" at bounding box center [163, 236] width 31 height 19
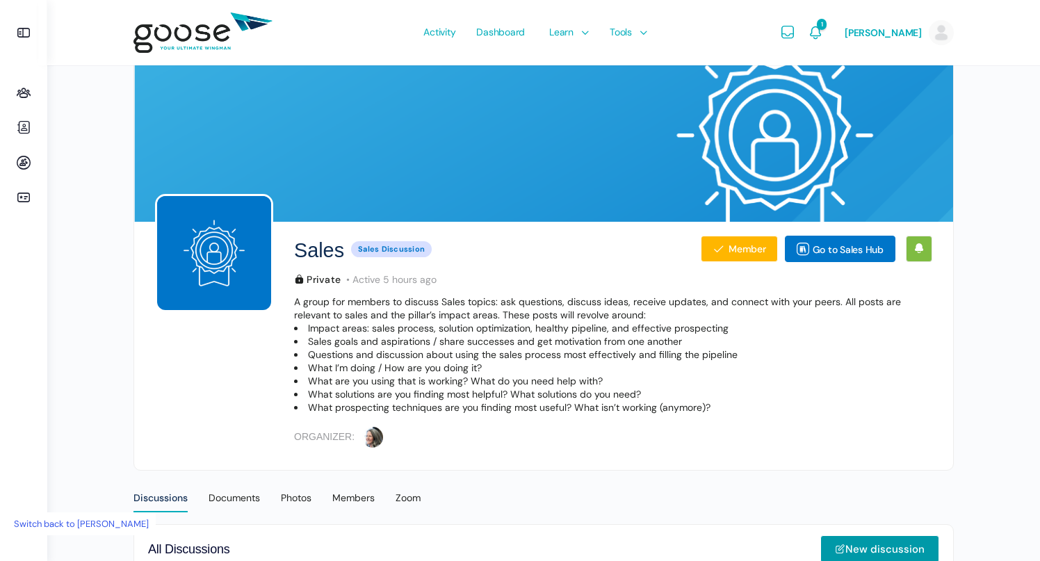
click at [86, 523] on link "Switch back to Wendy Keneipp" at bounding box center [81, 523] width 149 height 23
